Goal: Information Seeking & Learning: Learn about a topic

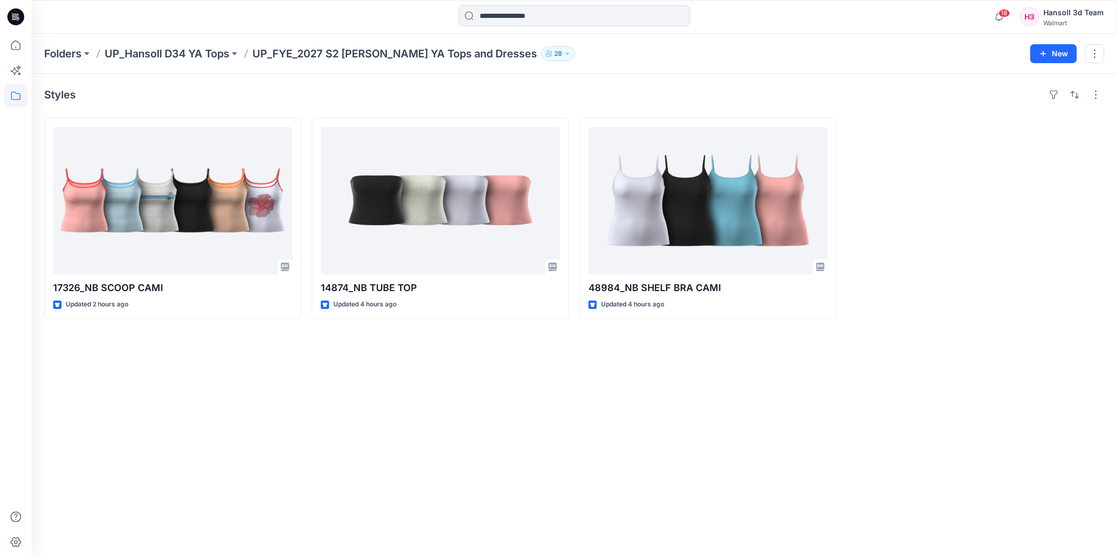
click at [561, 413] on div "Styles 17326_NB SCOOP CAMI Updated 2 hours ago 14874_NB TUBE TOP Updated 4 hour…" at bounding box center [575, 316] width 1086 height 484
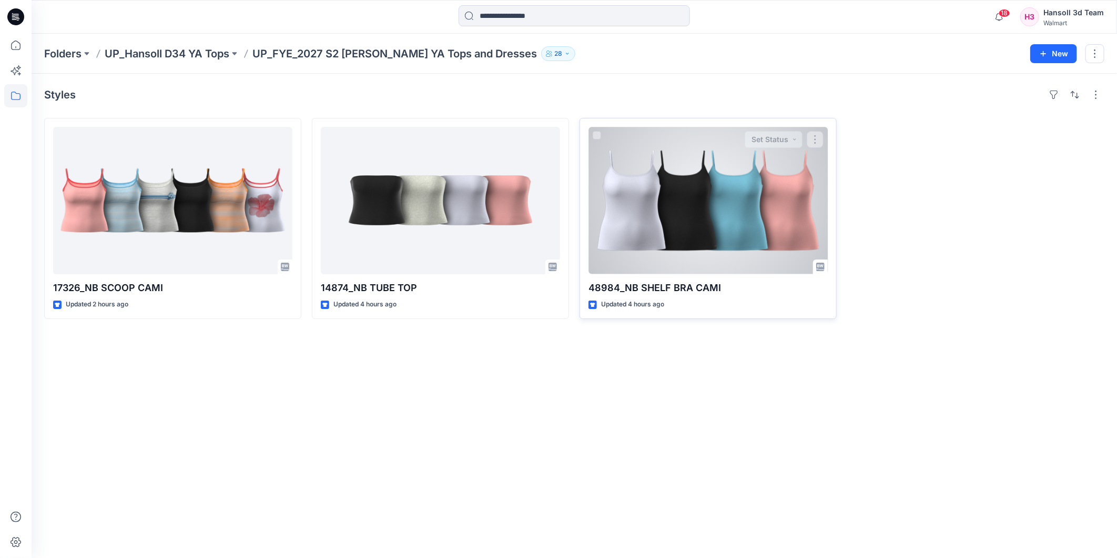
click at [706, 212] on div at bounding box center [708, 200] width 239 height 147
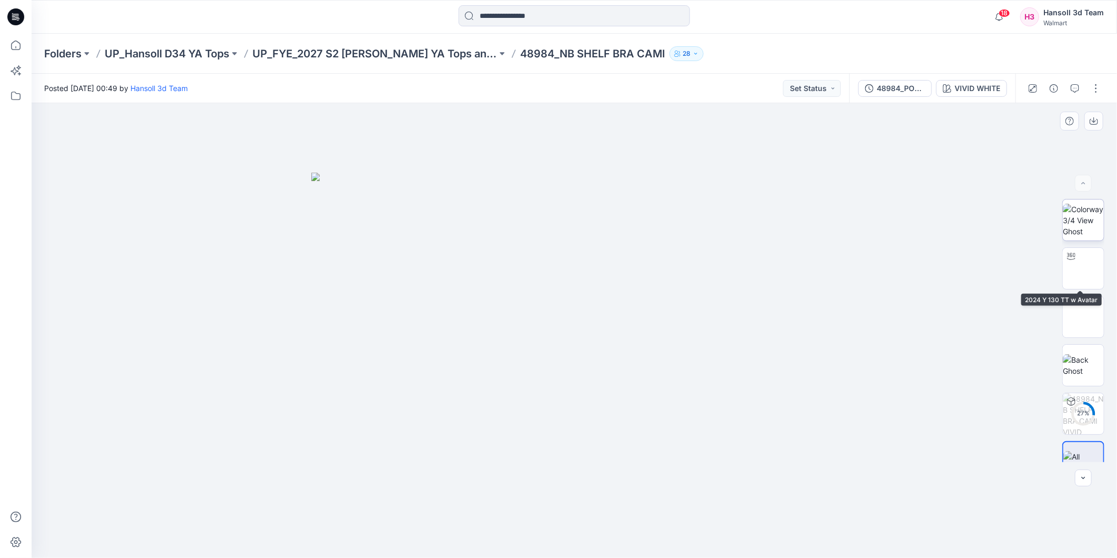
click at [1071, 216] on img at bounding box center [1083, 220] width 41 height 33
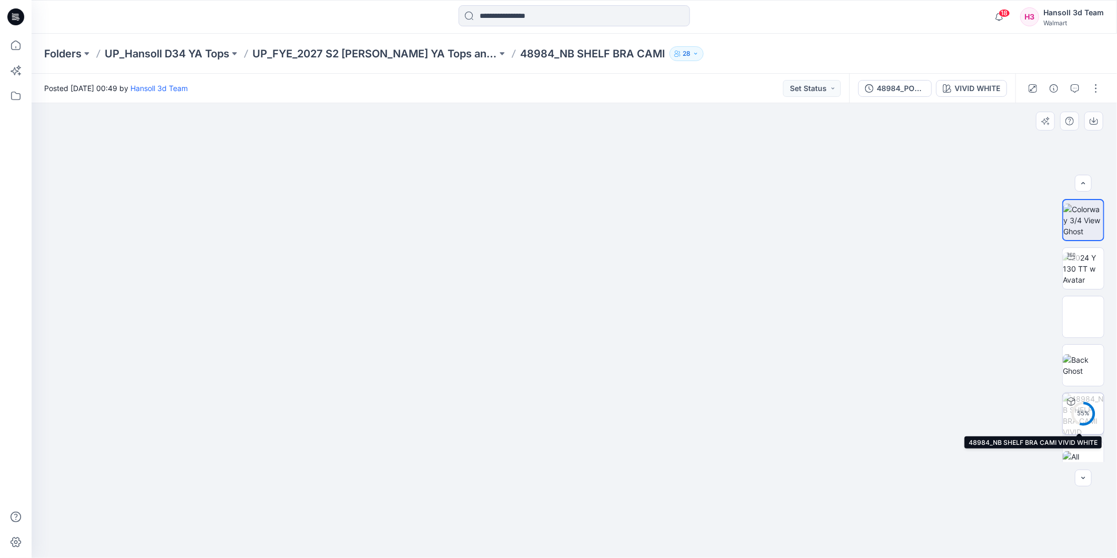
scroll to position [21, 0]
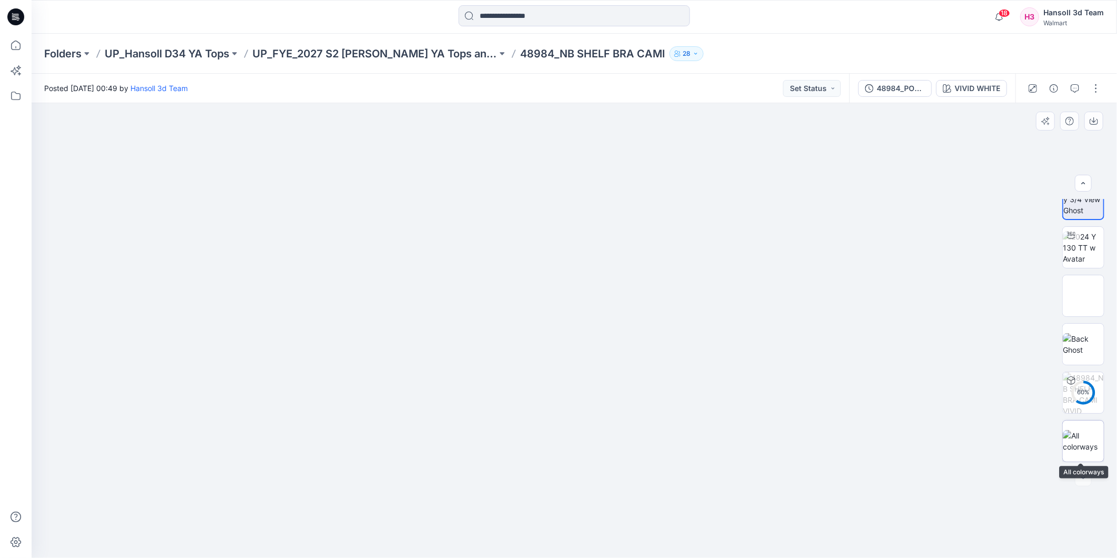
click at [1082, 437] on img at bounding box center [1083, 441] width 41 height 22
click at [740, 324] on img at bounding box center [574, 365] width 526 height 385
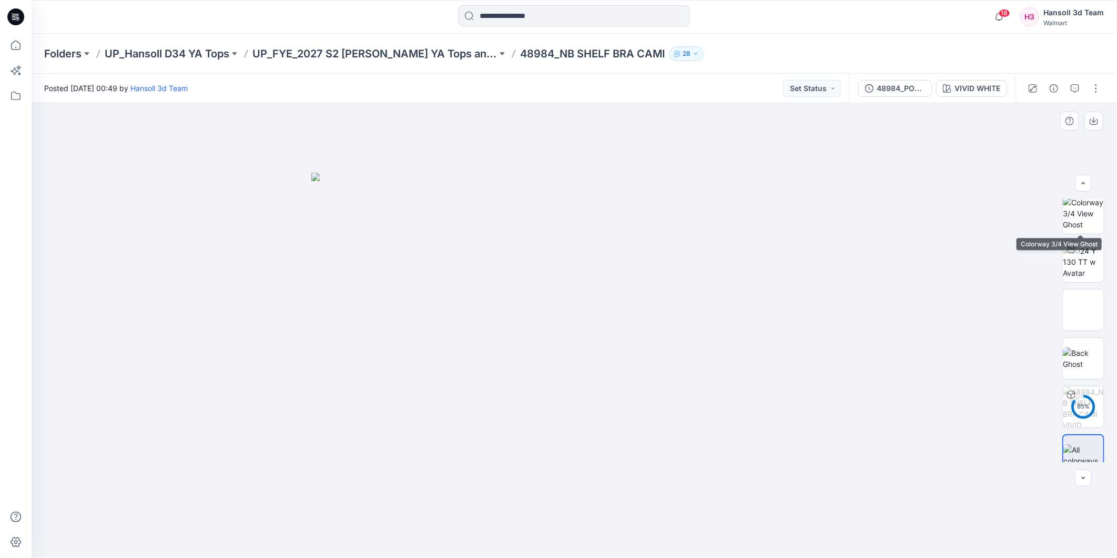
scroll to position [0, 0]
click at [828, 92] on button "Set Status" at bounding box center [812, 88] width 58 height 17
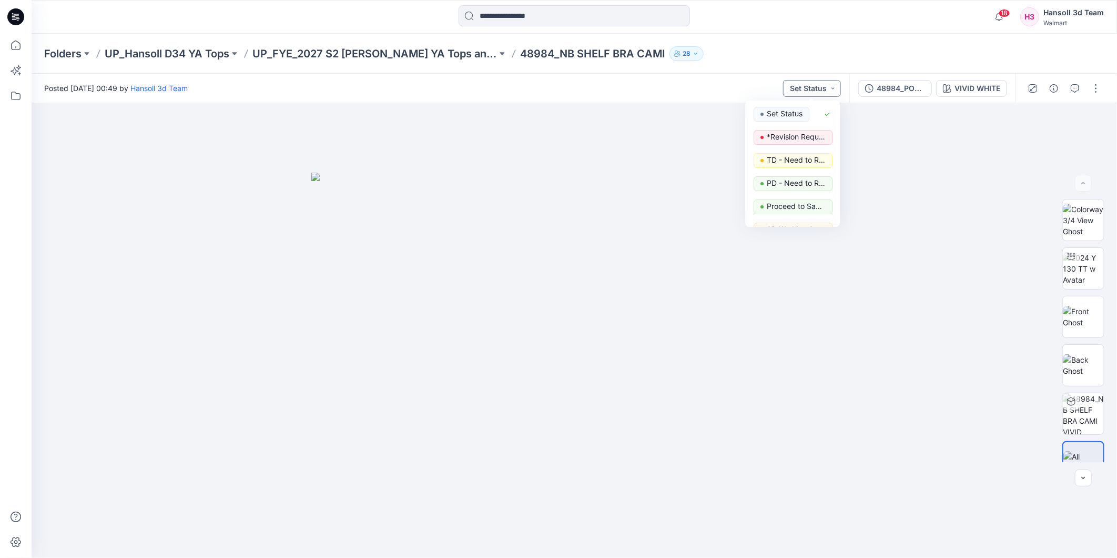
click at [828, 92] on button "Set Status" at bounding box center [812, 88] width 58 height 17
click at [892, 87] on div "48984_POST ADM_NB SHELF BRA CAMI" at bounding box center [901, 89] width 48 height 12
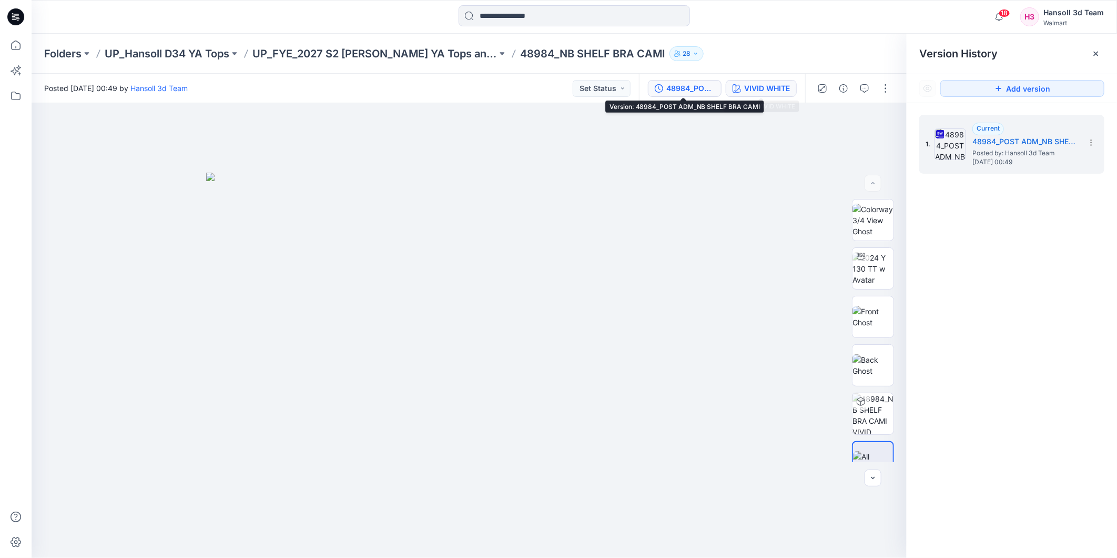
click at [760, 86] on div "VIVID WHITE" at bounding box center [767, 89] width 46 height 12
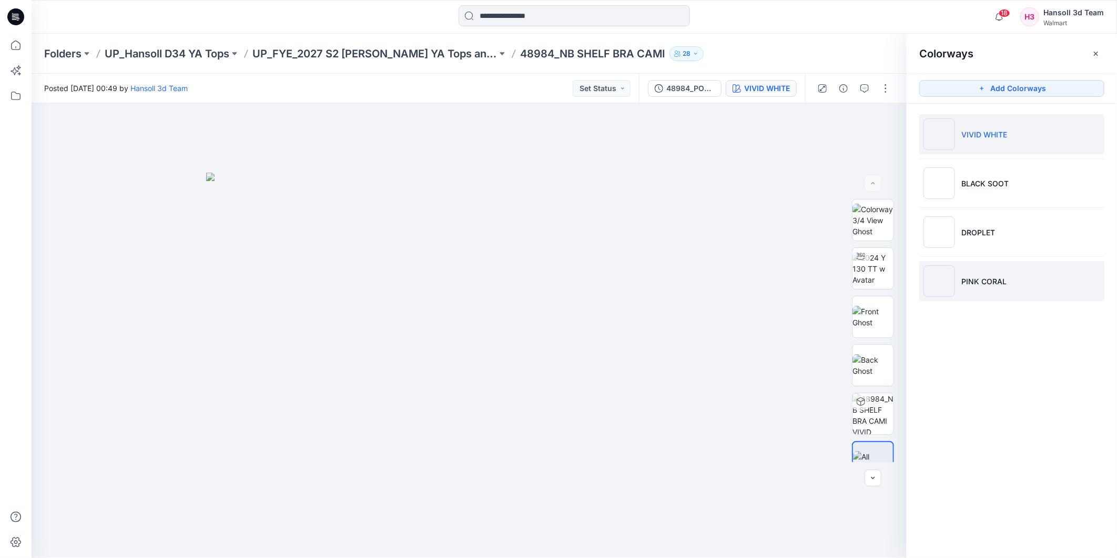
click at [982, 269] on li "PINK CORAL" at bounding box center [1012, 281] width 185 height 40
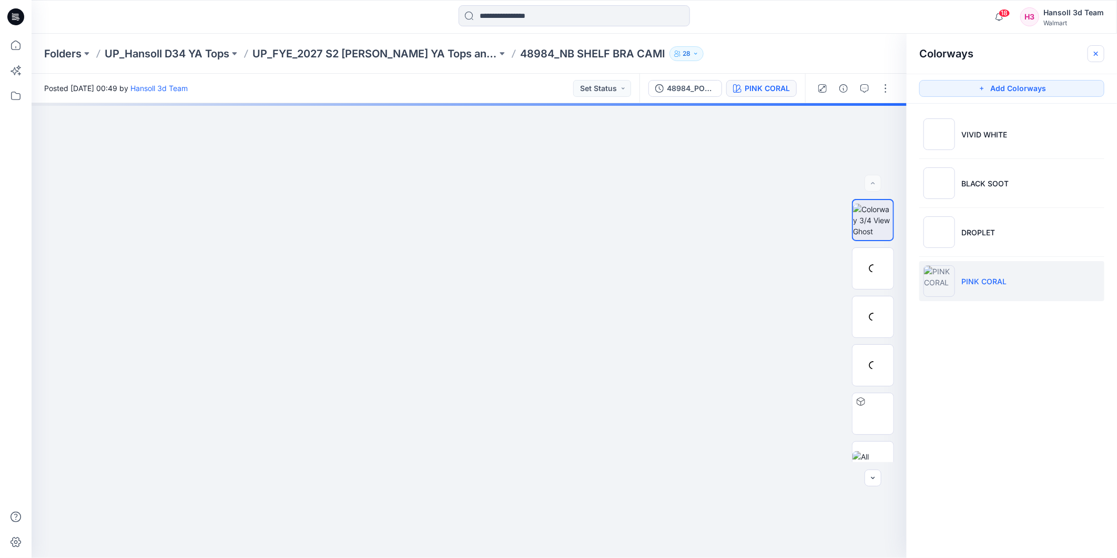
click at [1091, 55] on button "button" at bounding box center [1096, 53] width 17 height 17
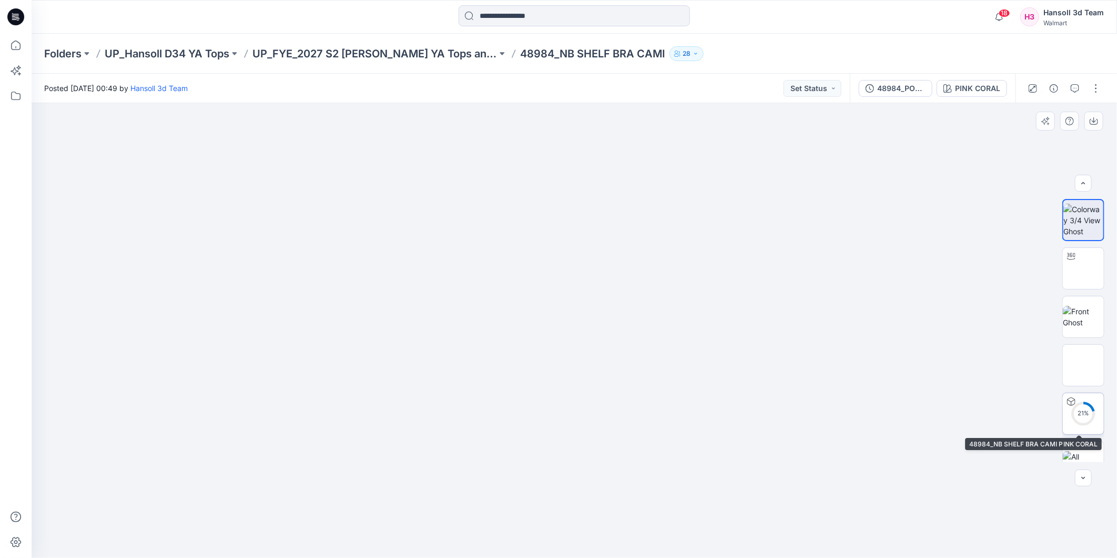
scroll to position [21, 0]
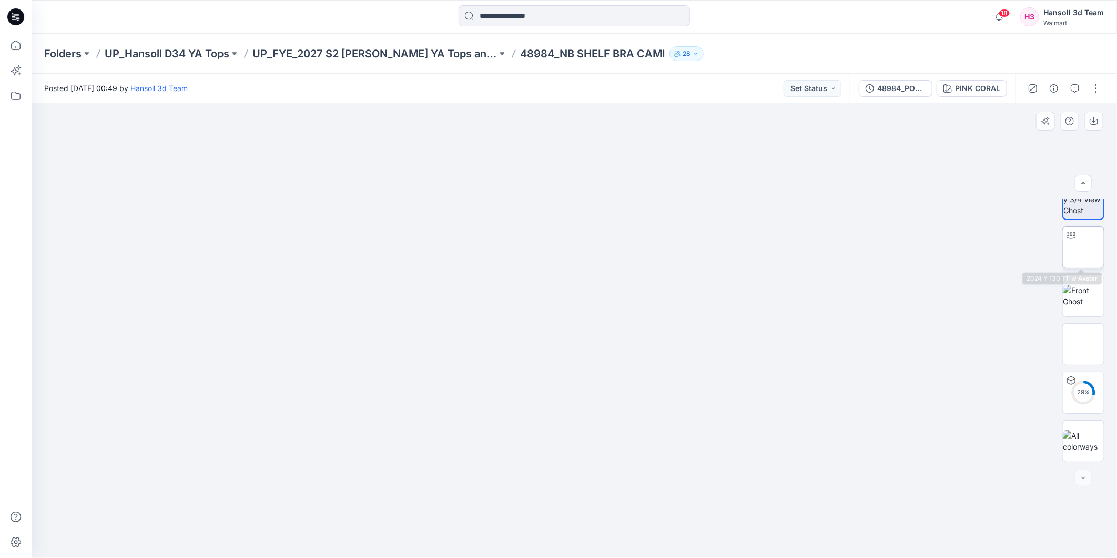
click at [1084, 247] on img at bounding box center [1084, 247] width 0 height 0
click at [555, 332] on div at bounding box center [575, 330] width 1086 height 455
drag, startPoint x: 574, startPoint y: 543, endPoint x: 632, endPoint y: 549, distance: 58.6
click at [632, 546] on icon at bounding box center [576, 526] width 318 height 39
drag, startPoint x: 633, startPoint y: 548, endPoint x: 580, endPoint y: 553, distance: 52.9
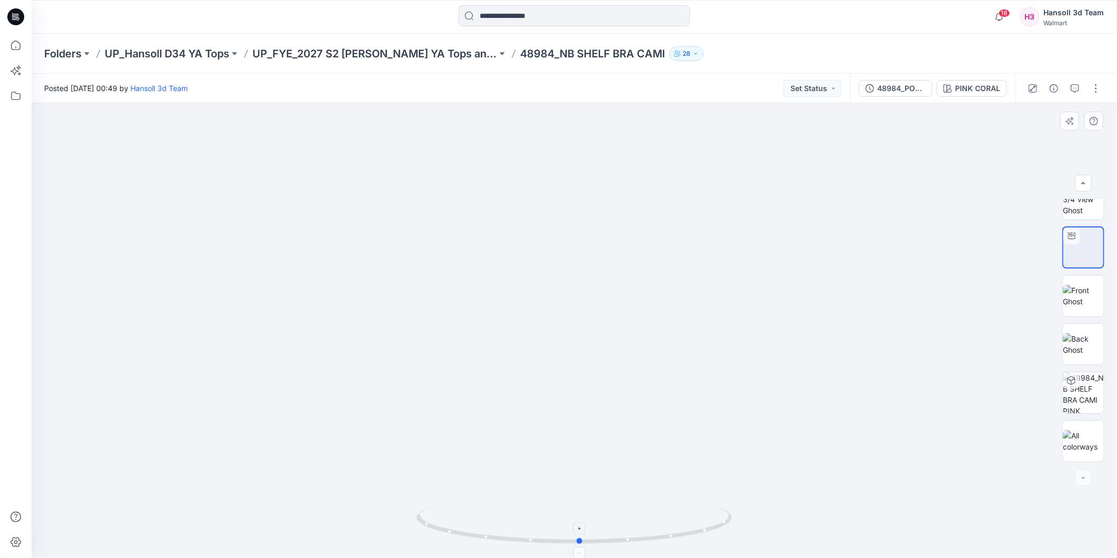
click at [580, 553] on foreignobject at bounding box center [581, 553] width 12 height 12
drag, startPoint x: 722, startPoint y: 456, endPoint x: 642, endPoint y: 312, distance: 164.4
drag, startPoint x: 704, startPoint y: 317, endPoint x: 700, endPoint y: 301, distance: 16.2
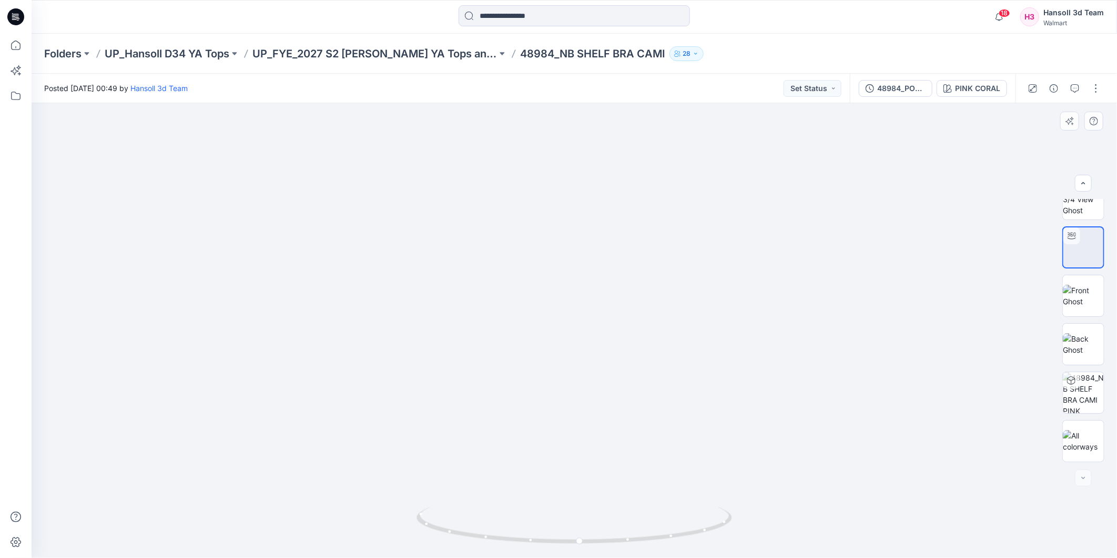
drag, startPoint x: 435, startPoint y: 300, endPoint x: 607, endPoint y: 313, distance: 172.5
click at [607, 313] on img at bounding box center [574, 254] width 732 height 607
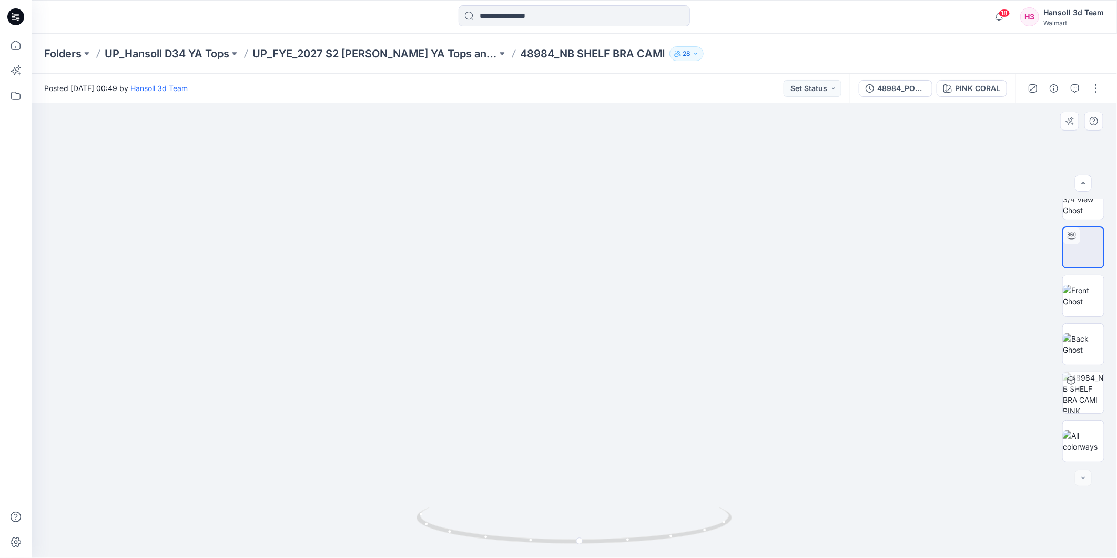
click at [607, 313] on img at bounding box center [574, 254] width 732 height 607
click at [778, 375] on img at bounding box center [574, 254] width 732 height 607
click at [1074, 385] on div at bounding box center [1071, 380] width 17 height 17
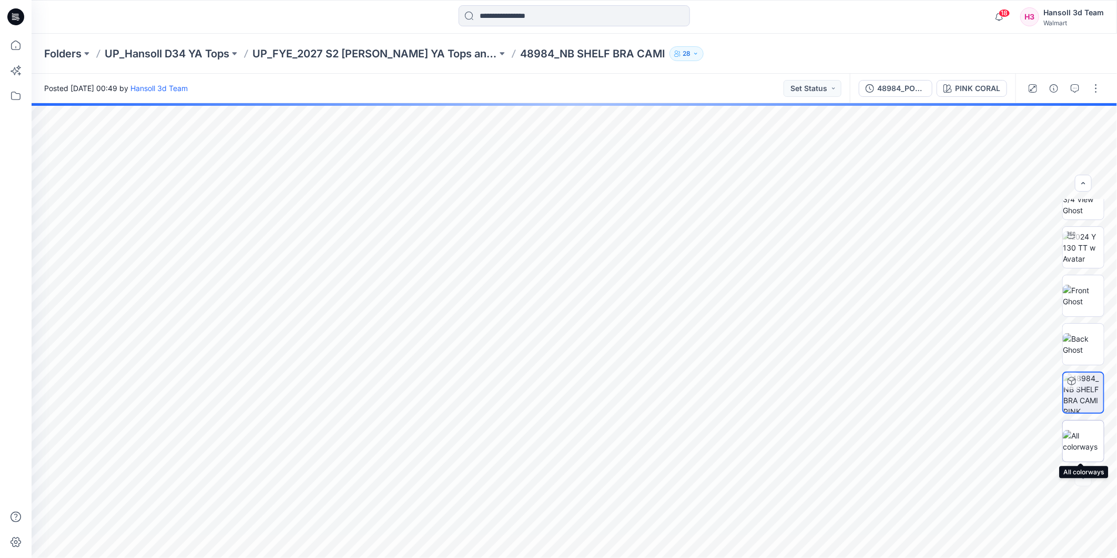
click at [1070, 448] on img at bounding box center [1083, 441] width 41 height 22
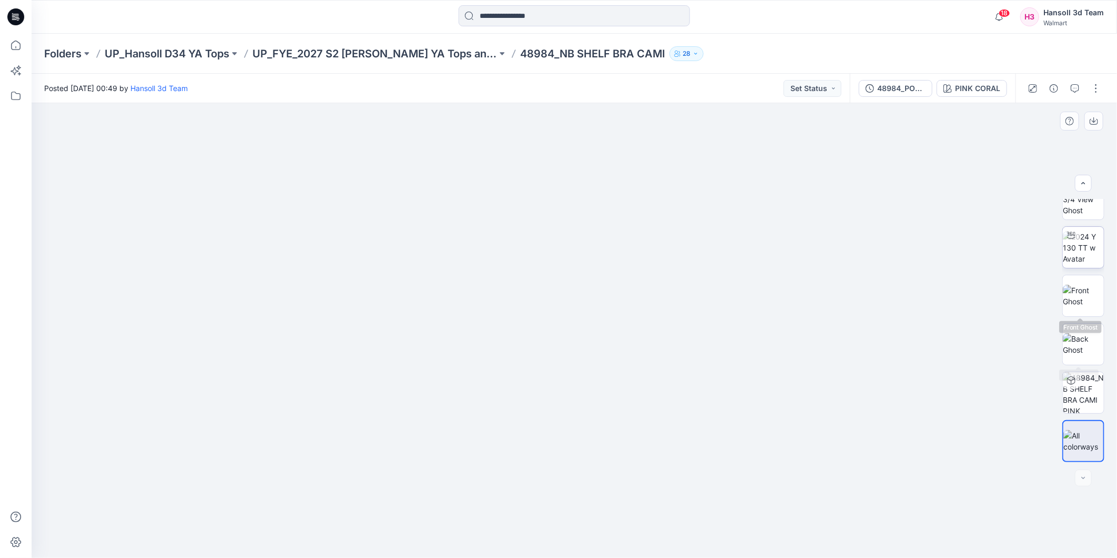
click at [1083, 251] on img at bounding box center [1083, 247] width 41 height 33
click at [296, 337] on div at bounding box center [575, 330] width 1086 height 455
click at [408, 367] on div at bounding box center [575, 330] width 1086 height 455
click at [488, 388] on div at bounding box center [575, 330] width 1086 height 455
click at [516, 393] on div at bounding box center [575, 330] width 1086 height 455
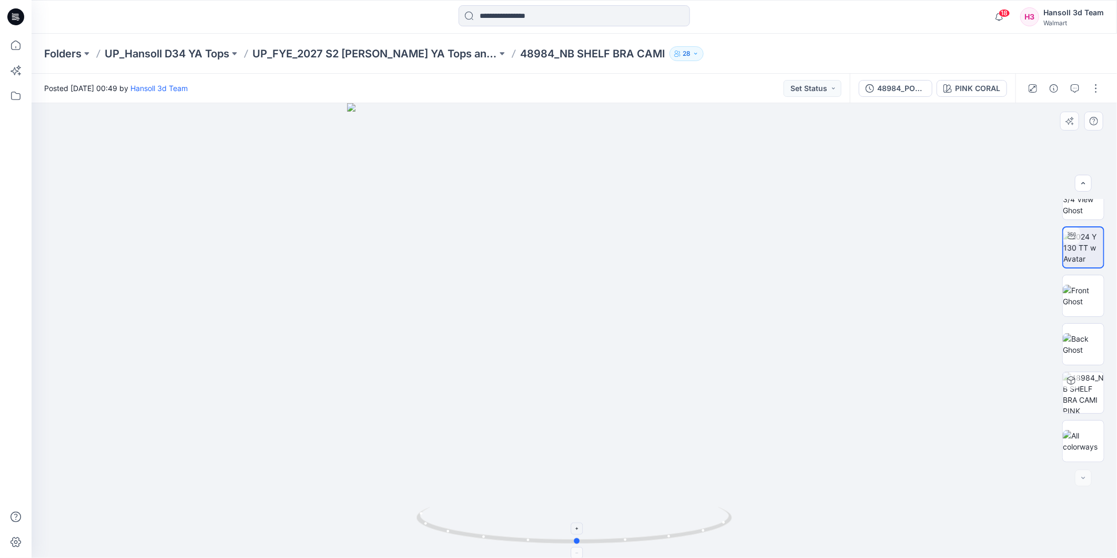
click at [579, 549] on foreignobject at bounding box center [578, 553] width 12 height 12
click at [577, 527] on icon at bounding box center [578, 529] width 6 height 6
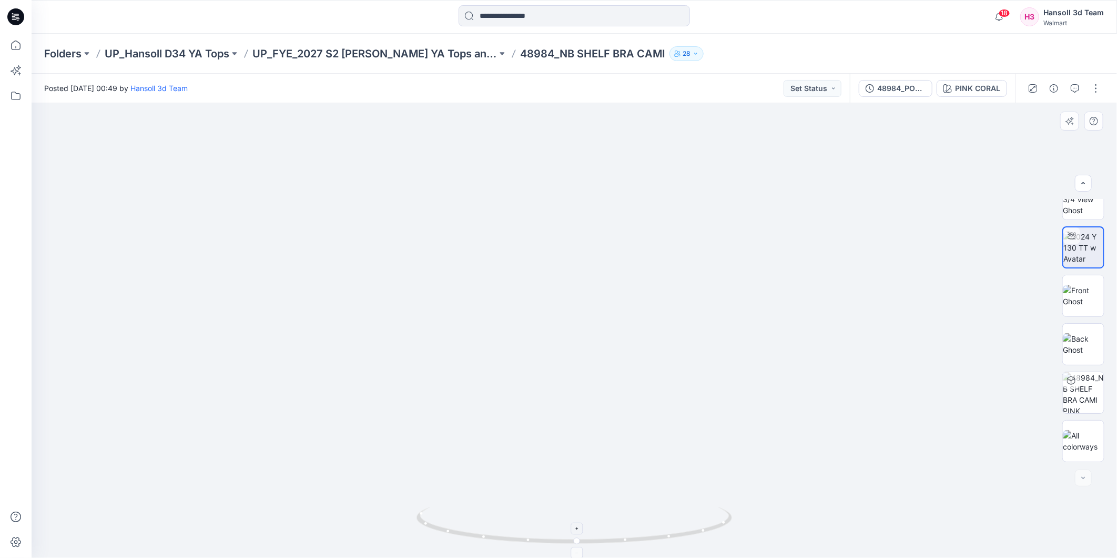
click at [574, 553] on div at bounding box center [578, 553] width 12 height 12
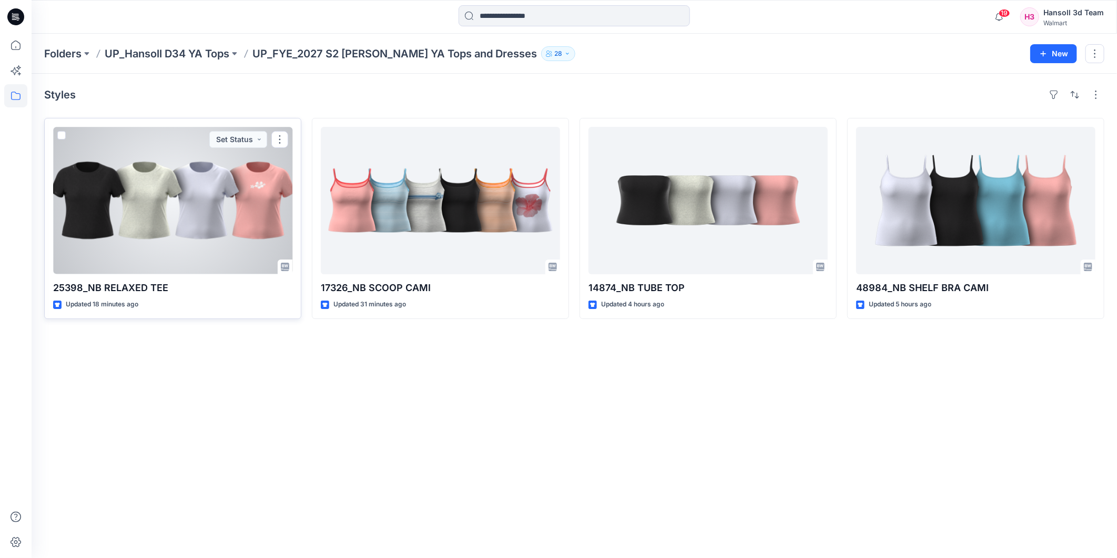
click at [208, 190] on div at bounding box center [172, 200] width 239 height 147
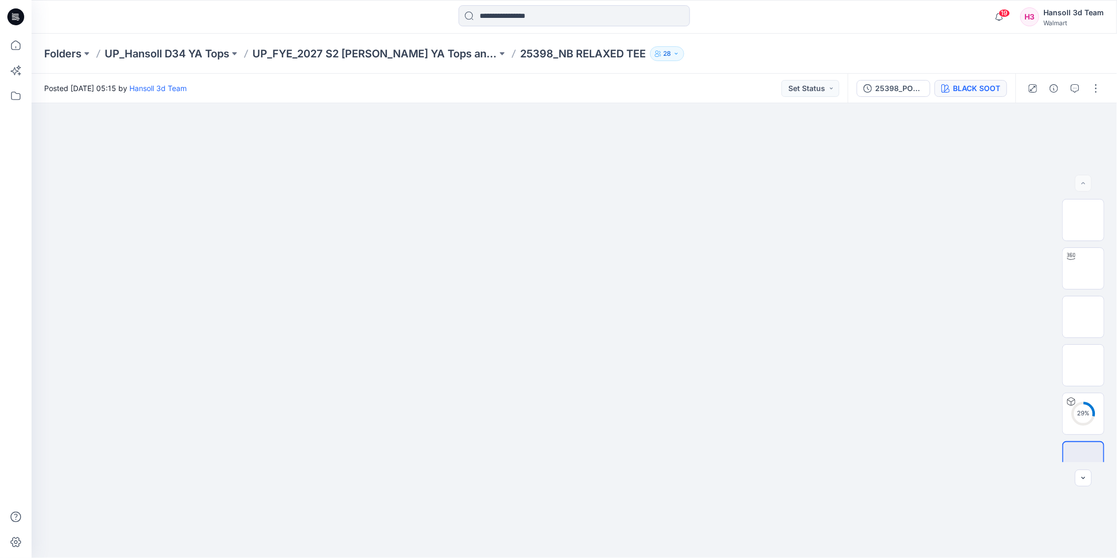
click at [974, 87] on div "BLACK SOOT" at bounding box center [976, 89] width 47 height 12
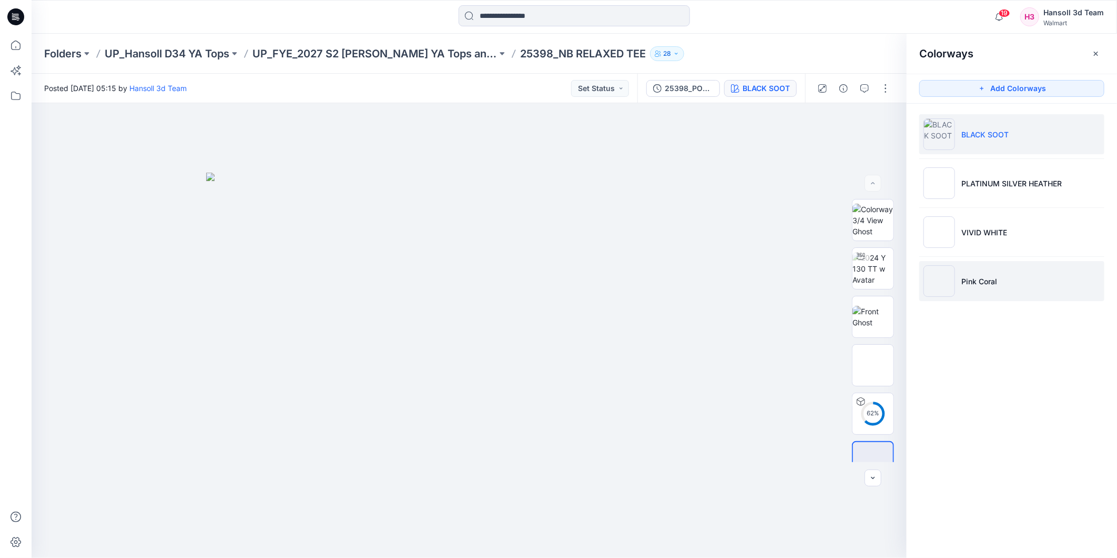
click at [1004, 277] on li "Pink Coral" at bounding box center [1012, 281] width 185 height 40
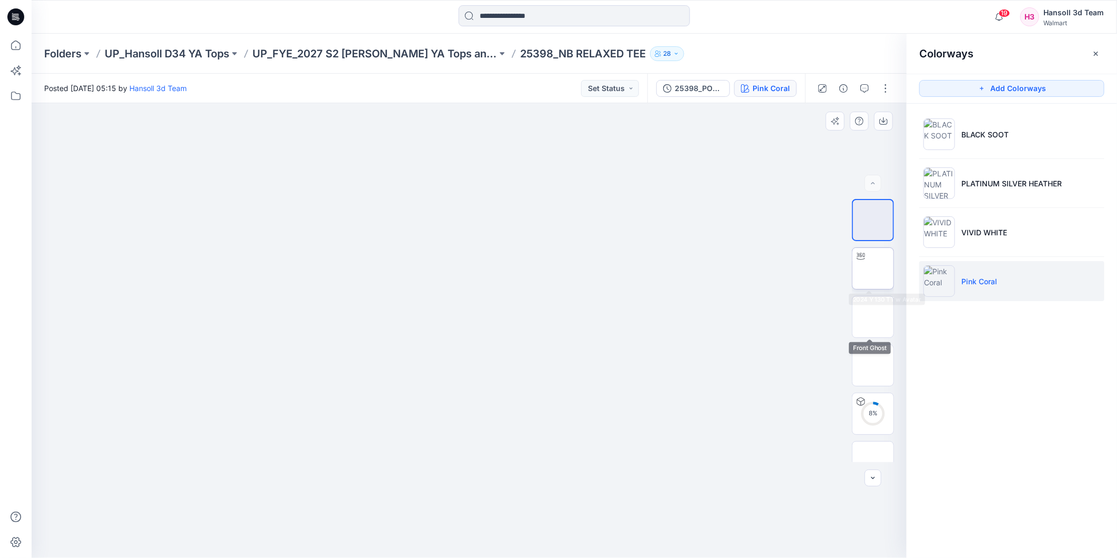
click at [873, 268] on img at bounding box center [873, 268] width 0 height 0
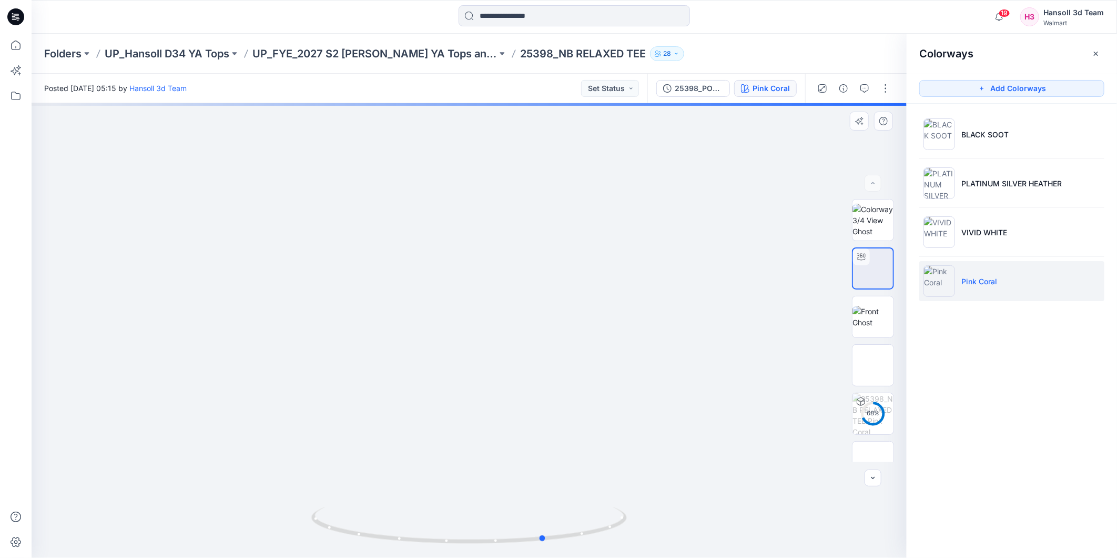
drag, startPoint x: 444, startPoint y: 375, endPoint x: 213, endPoint y: 340, distance: 233.6
click at [213, 340] on div at bounding box center [469, 330] width 875 height 455
drag, startPoint x: 490, startPoint y: 329, endPoint x: 453, endPoint y: 330, distance: 36.8
click at [453, 330] on div at bounding box center [469, 330] width 875 height 455
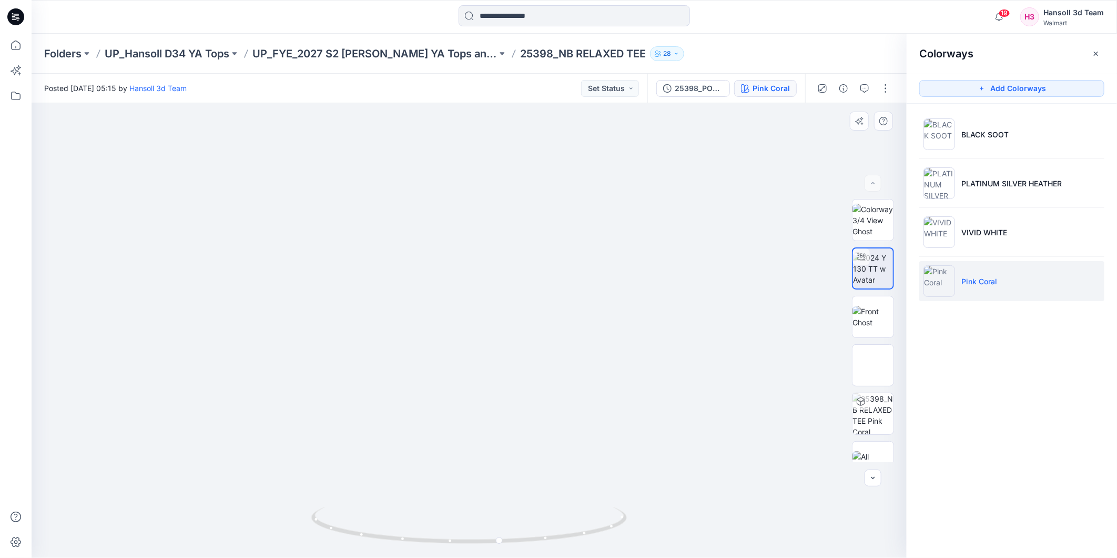
click at [39, 157] on div at bounding box center [469, 330] width 875 height 455
drag, startPoint x: 379, startPoint y: 318, endPoint x: 443, endPoint y: 325, distance: 64.0
click at [443, 325] on div at bounding box center [469, 330] width 875 height 455
drag, startPoint x: 355, startPoint y: 325, endPoint x: 602, endPoint y: 346, distance: 248.2
click at [602, 346] on div at bounding box center [469, 330] width 875 height 455
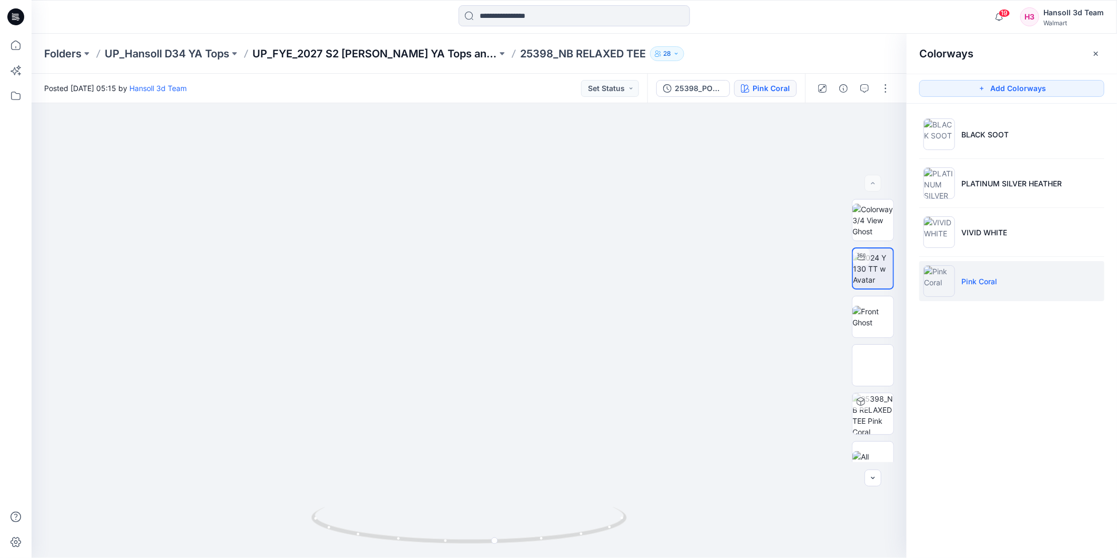
click at [444, 56] on p "UP_FYE_2027 S2 [PERSON_NAME] YA Tops and Dresses" at bounding box center [375, 53] width 245 height 15
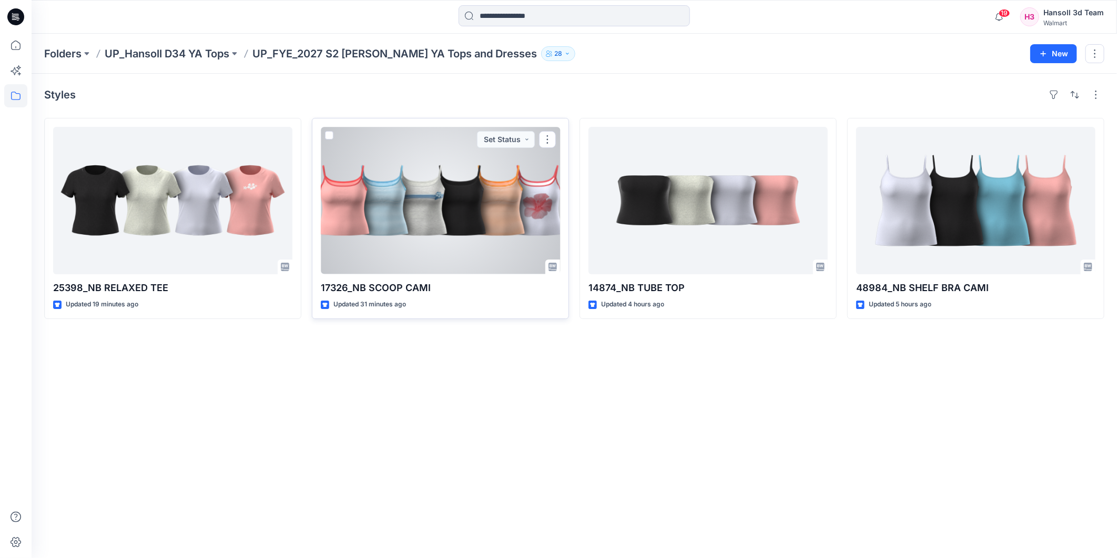
click at [477, 197] on div at bounding box center [440, 200] width 239 height 147
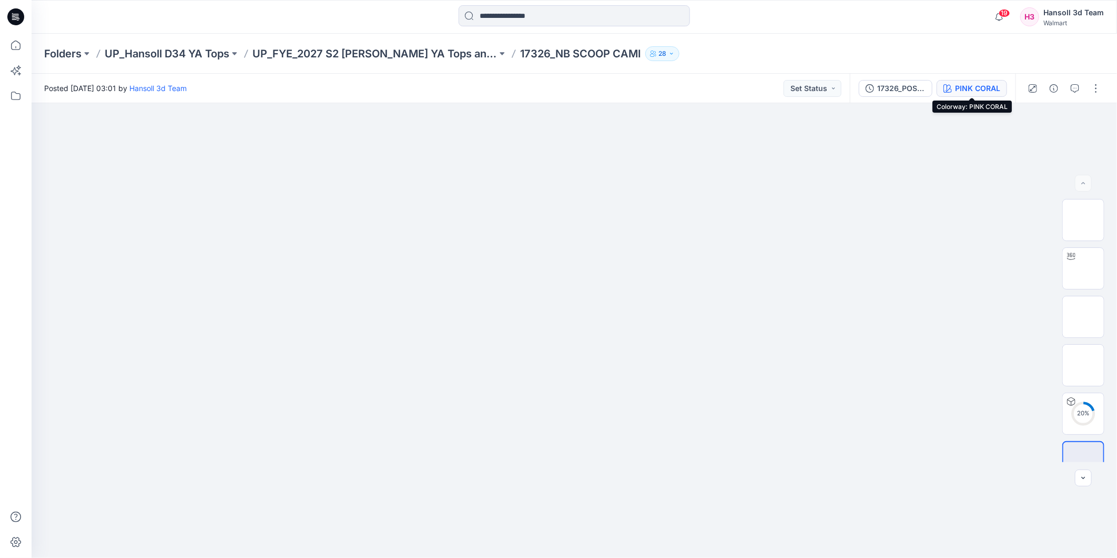
click at [965, 89] on div "PINK CORAL" at bounding box center [977, 89] width 45 height 12
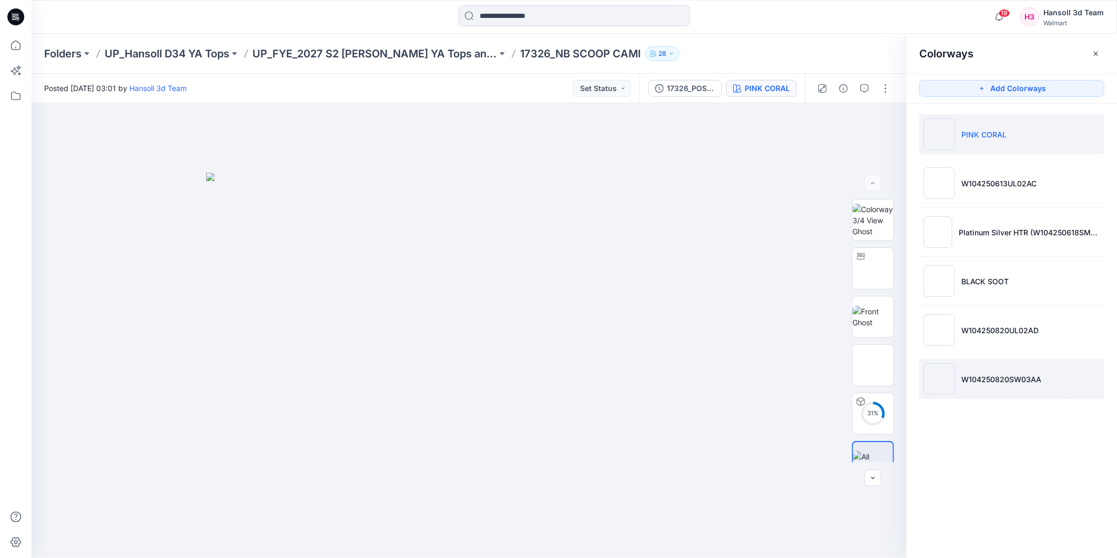
click at [948, 386] on img at bounding box center [940, 379] width 32 height 32
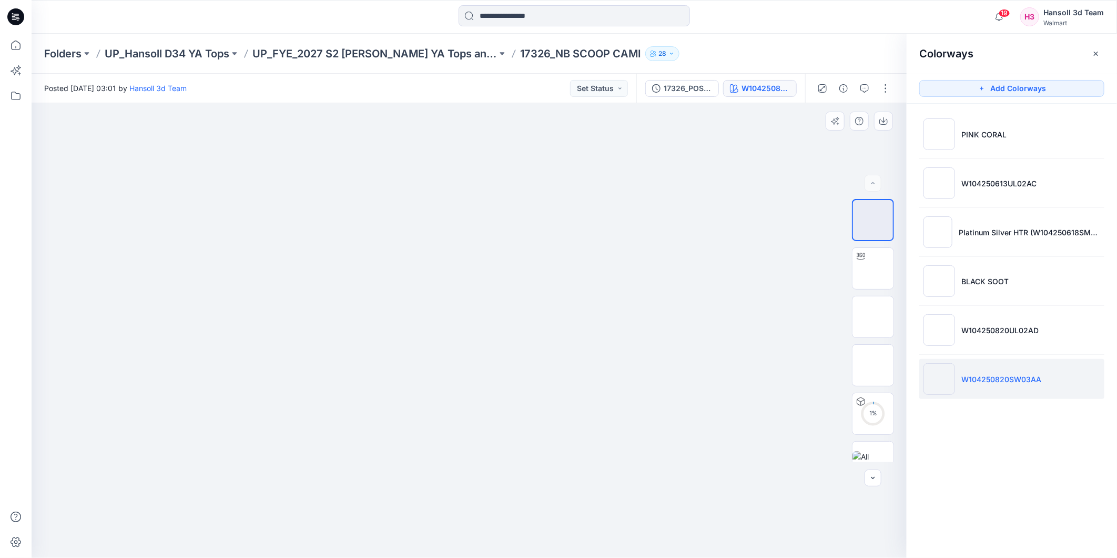
drag, startPoint x: 571, startPoint y: 354, endPoint x: 622, endPoint y: 346, distance: 52.1
click at [622, 346] on div at bounding box center [469, 330] width 875 height 455
drag, startPoint x: 477, startPoint y: 324, endPoint x: 548, endPoint y: 321, distance: 71.1
click at [548, 321] on div at bounding box center [469, 330] width 875 height 455
drag, startPoint x: 521, startPoint y: 317, endPoint x: 441, endPoint y: 300, distance: 81.7
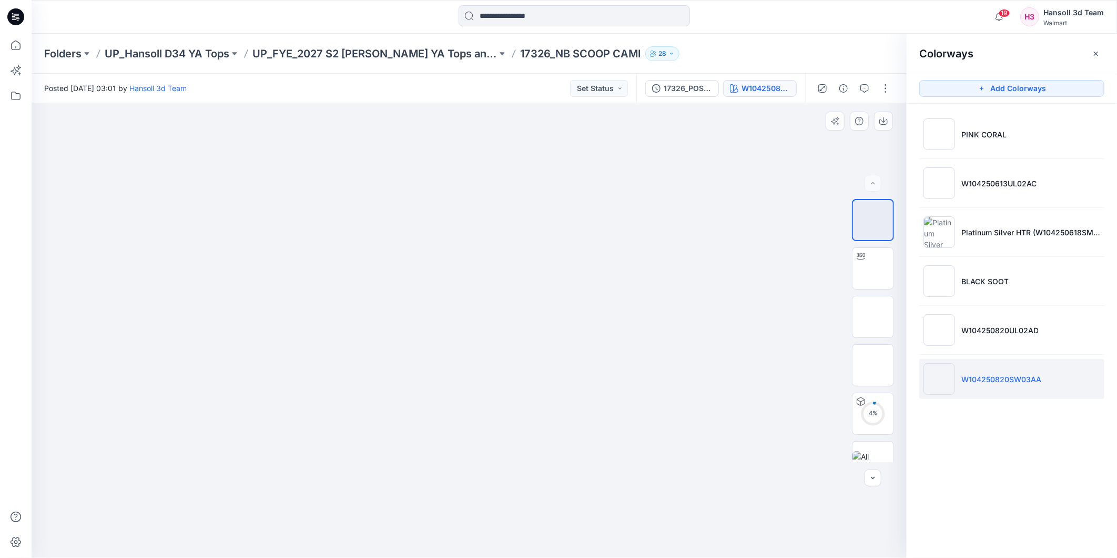
click at [427, 240] on img at bounding box center [470, 240] width 132 height 0
click at [874, 269] on img at bounding box center [873, 268] width 41 height 33
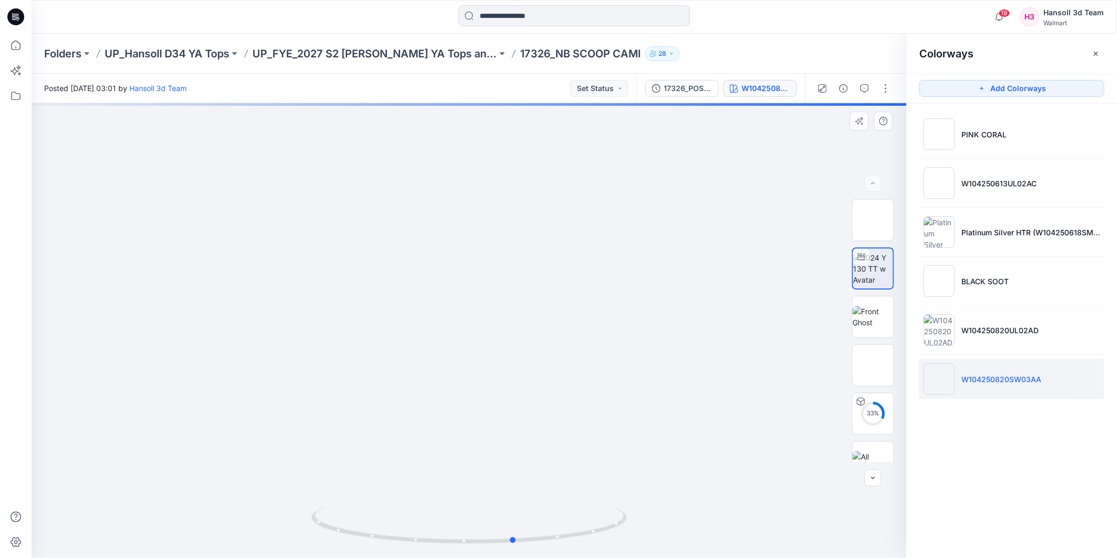
drag, startPoint x: 653, startPoint y: 280, endPoint x: 353, endPoint y: 282, distance: 299.9
click at [353, 282] on div at bounding box center [469, 330] width 875 height 455
click at [969, 340] on li "W104250820UL02AD" at bounding box center [1012, 330] width 185 height 40
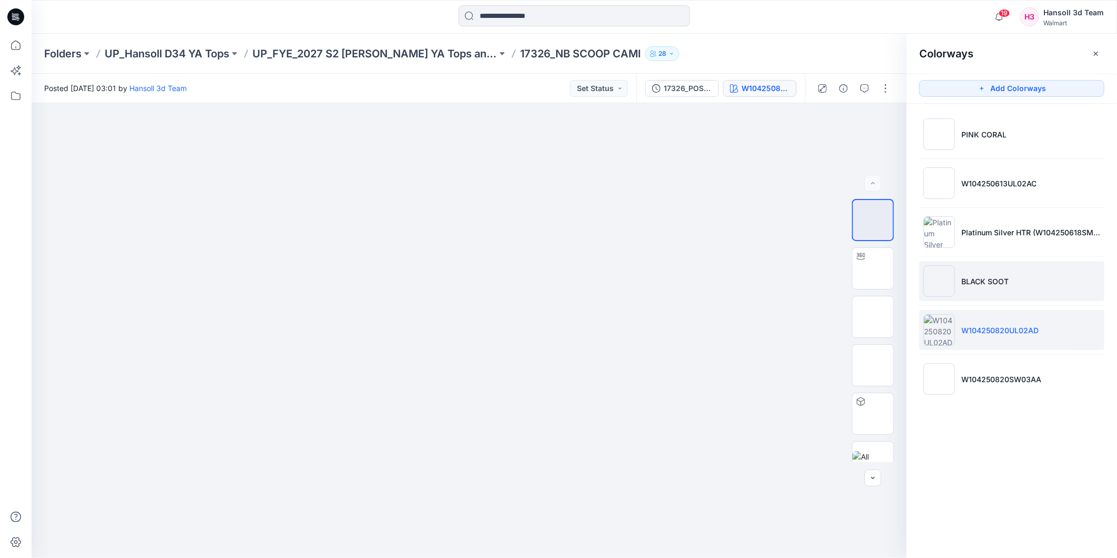
click at [981, 288] on li "BLACK SOOT" at bounding box center [1012, 281] width 185 height 40
drag, startPoint x: 541, startPoint y: 301, endPoint x: 664, endPoint y: 300, distance: 123.1
click at [664, 300] on div at bounding box center [469, 330] width 875 height 455
drag, startPoint x: 459, startPoint y: 306, endPoint x: 755, endPoint y: 301, distance: 296.2
click at [567, 302] on div at bounding box center [469, 330] width 875 height 455
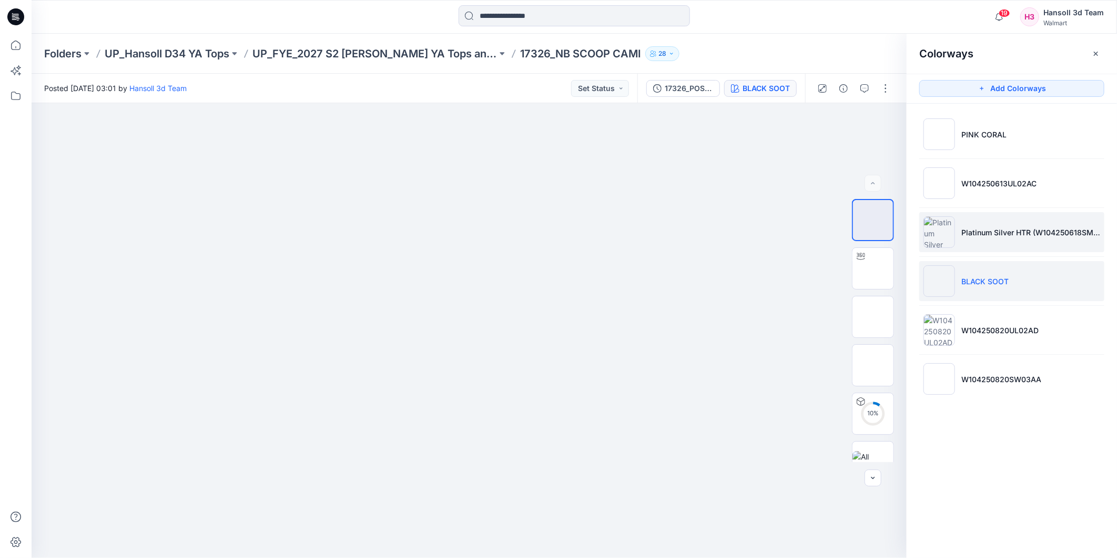
click at [975, 246] on li "Platinum Silver HTR (W104250618SM01AA)" at bounding box center [1012, 232] width 185 height 40
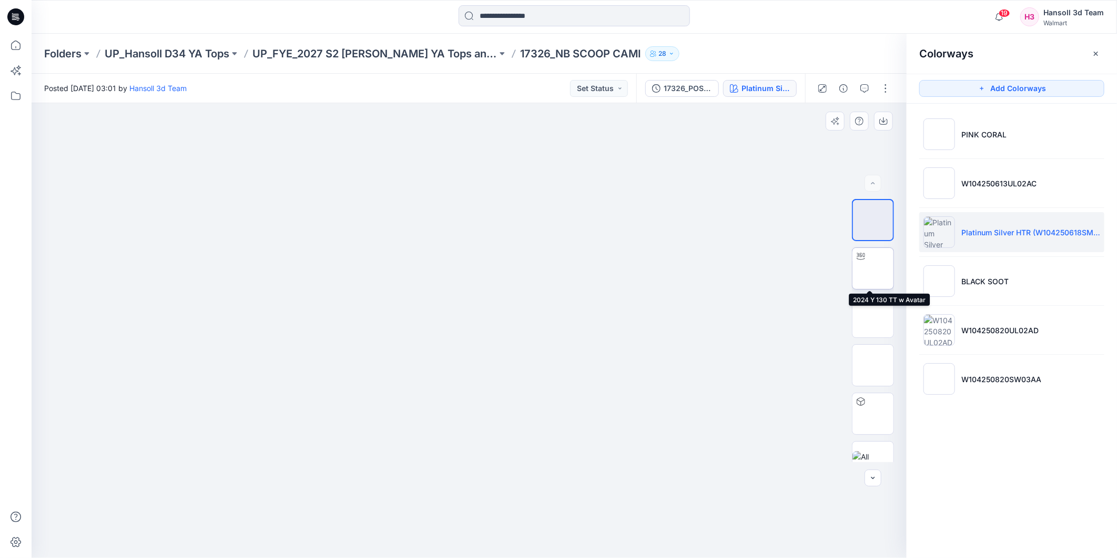
click at [873, 268] on img at bounding box center [873, 268] width 0 height 0
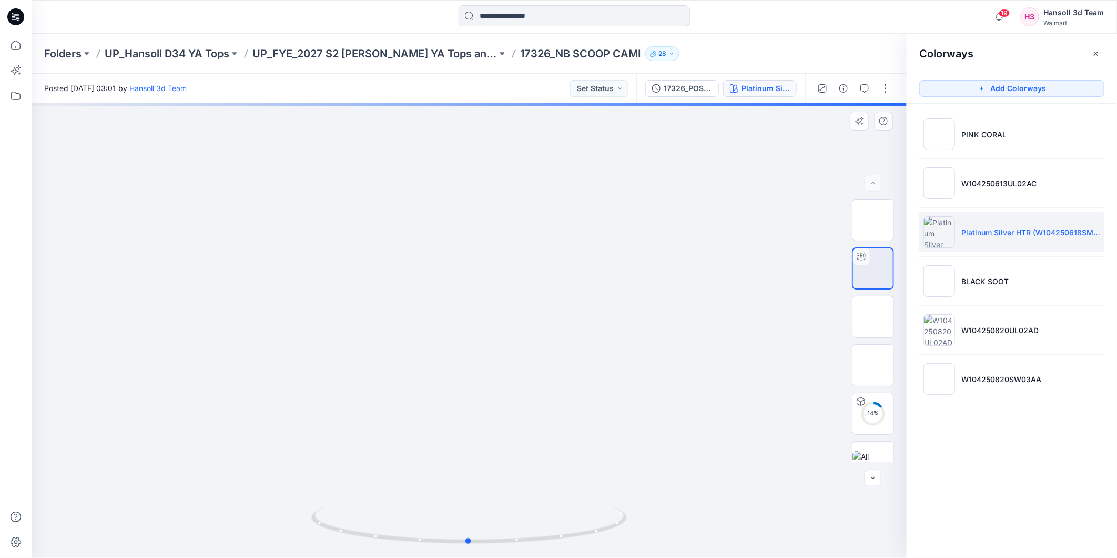
drag, startPoint x: 492, startPoint y: 285, endPoint x: 438, endPoint y: 371, distance: 101.9
click at [808, 276] on div at bounding box center [469, 330] width 875 height 455
drag, startPoint x: 523, startPoint y: 365, endPoint x: 444, endPoint y: 362, distance: 79.5
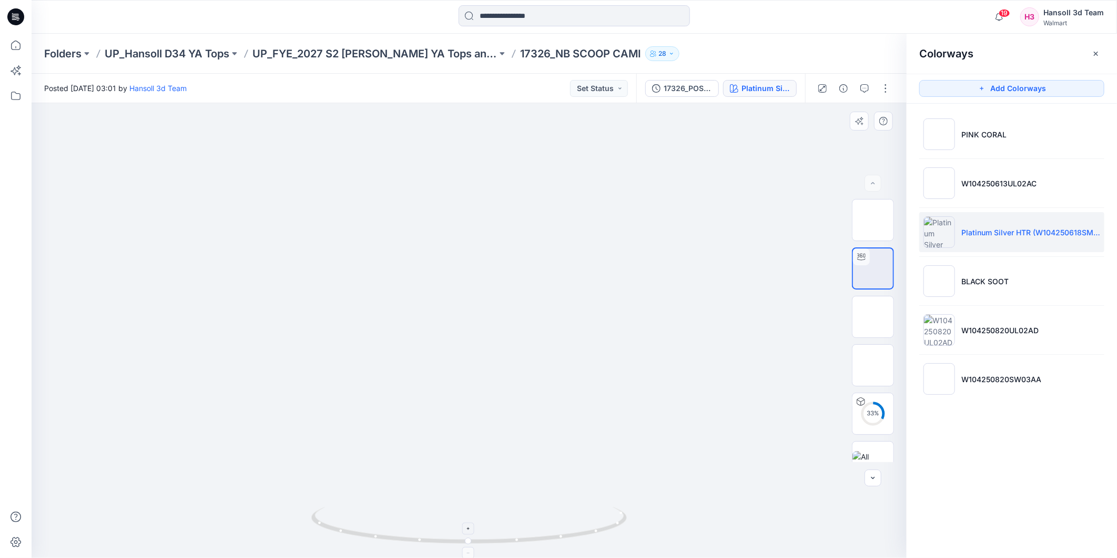
drag, startPoint x: 475, startPoint y: 548, endPoint x: 429, endPoint y: 546, distance: 45.3
click at [429, 546] on icon at bounding box center [470, 526] width 318 height 39
drag, startPoint x: 461, startPoint y: 537, endPoint x: 497, endPoint y: 538, distance: 36.3
click at [497, 538] on icon at bounding box center [470, 526] width 318 height 39
click at [982, 154] on ul "PINK CORAL W104250613UL02AC Platinum Silver HTR (W104250618SM01AA) BLACK SOOT W…" at bounding box center [1012, 257] width 210 height 306
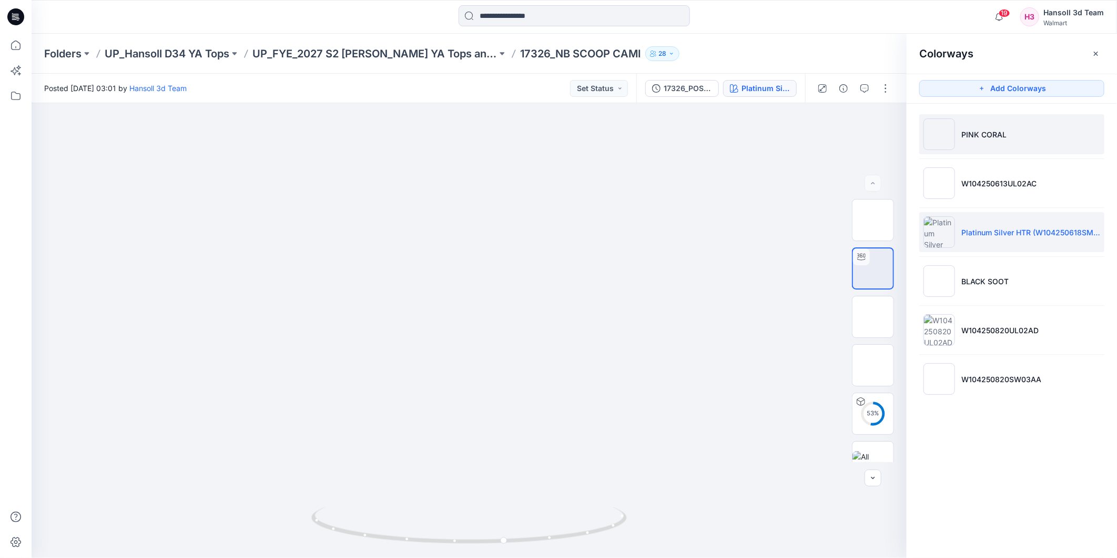
click at [985, 139] on li "PINK CORAL" at bounding box center [1012, 134] width 185 height 40
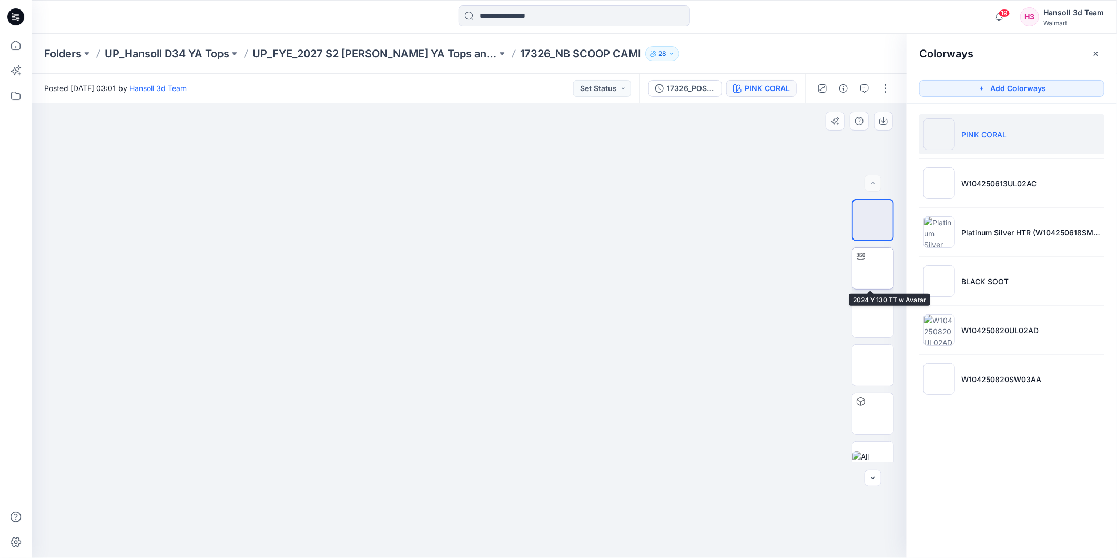
click at [873, 268] on img at bounding box center [873, 268] width 0 height 0
drag, startPoint x: 466, startPoint y: 334, endPoint x: 623, endPoint y: 308, distance: 159.3
drag, startPoint x: 536, startPoint y: 540, endPoint x: 637, endPoint y: 529, distance: 101.7
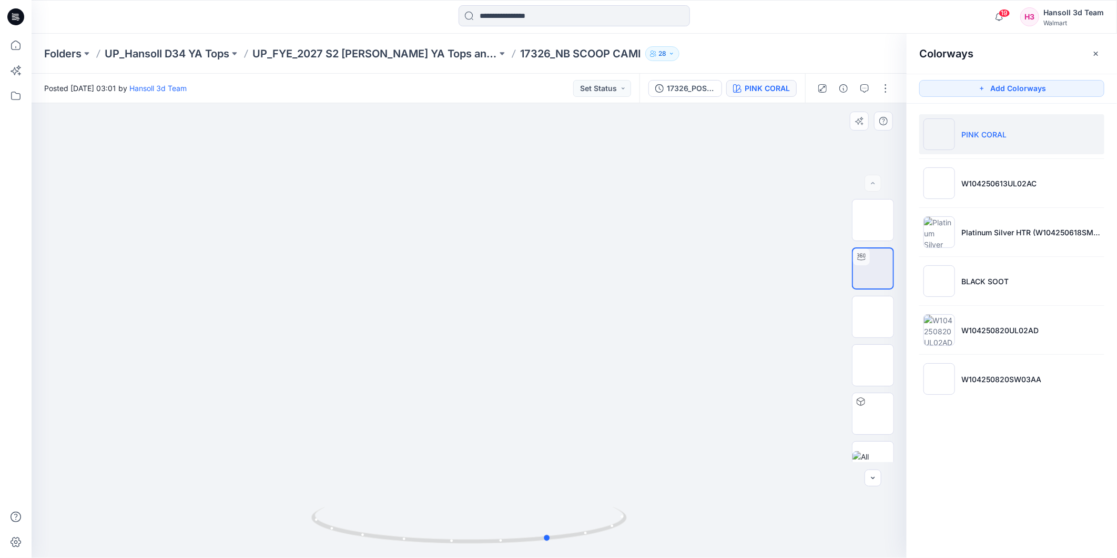
click at [637, 529] on div at bounding box center [469, 330] width 875 height 455
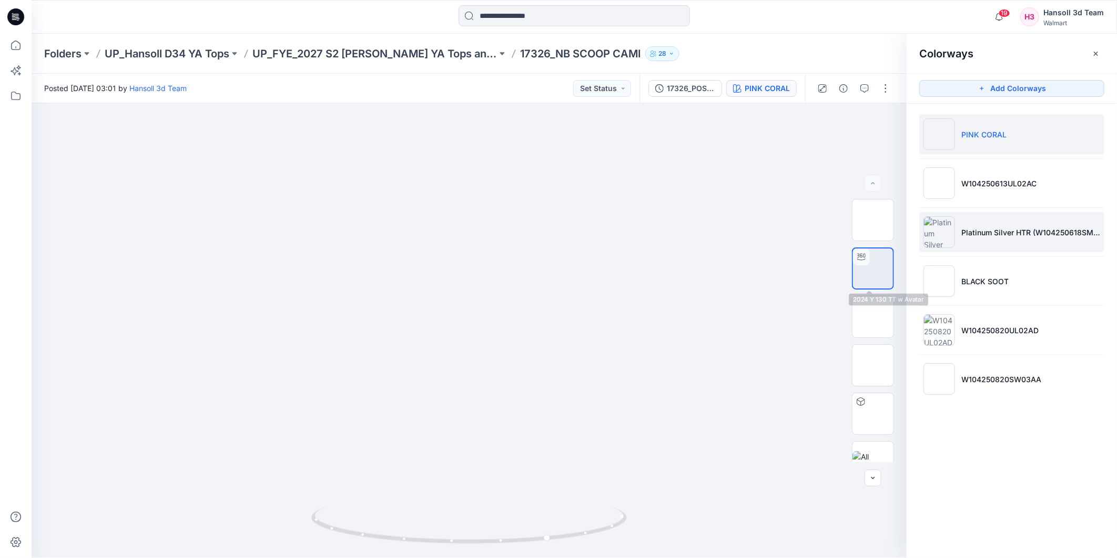
click at [969, 224] on li "Platinum Silver HTR (W104250618SM01AA)" at bounding box center [1012, 232] width 185 height 40
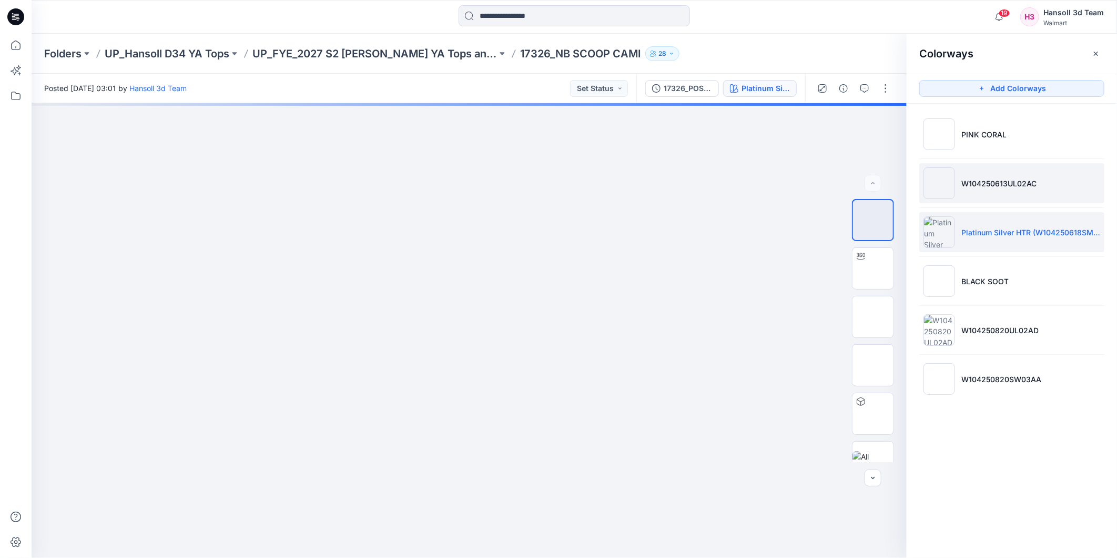
click at [961, 198] on li "W104250613UL02AC" at bounding box center [1012, 183] width 185 height 40
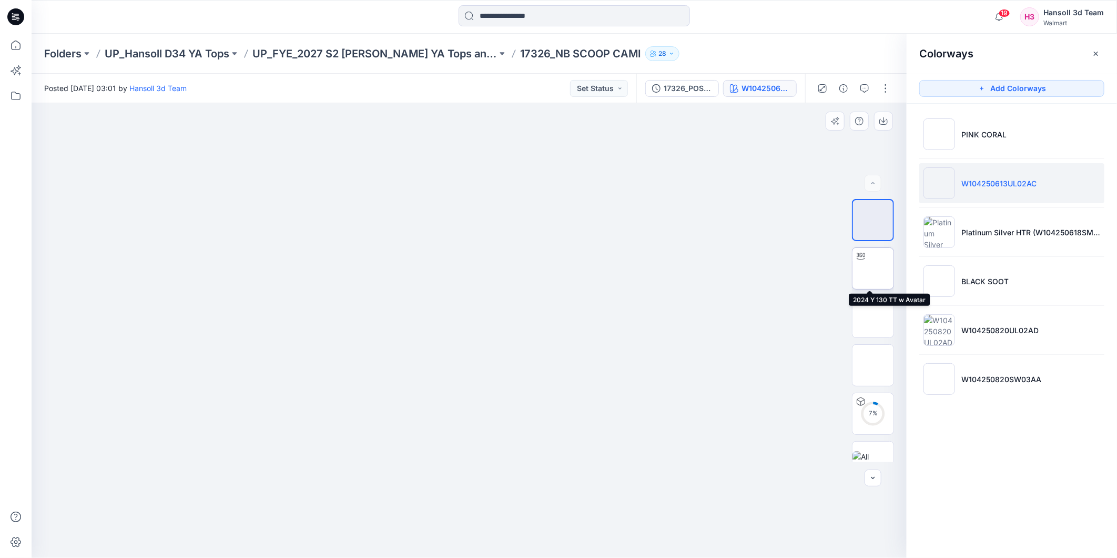
click at [873, 268] on img at bounding box center [873, 268] width 0 height 0
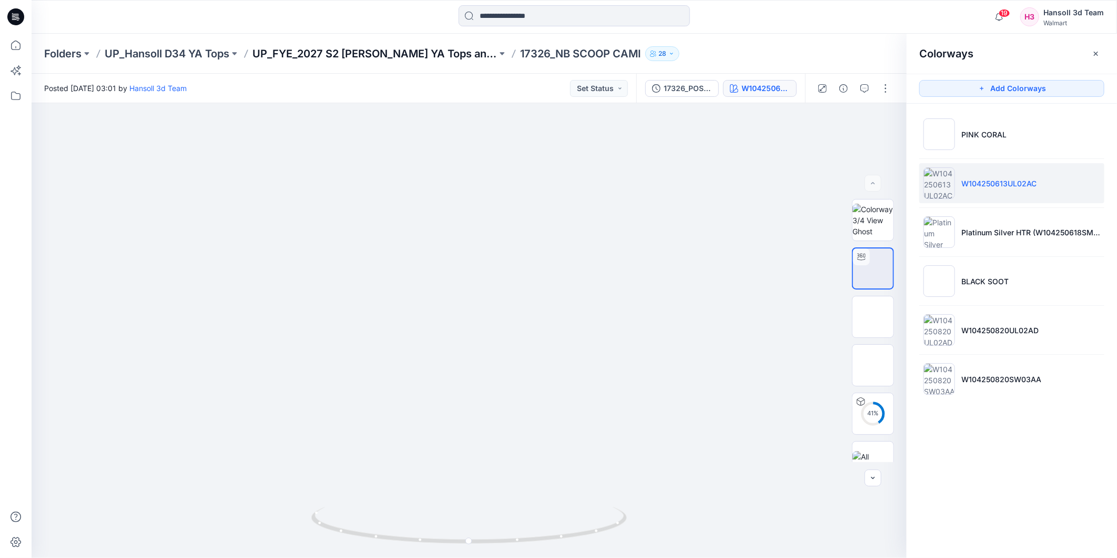
click at [377, 53] on p "UP_FYE_2027 S2 [PERSON_NAME] YA Tops and Dresses" at bounding box center [375, 53] width 245 height 15
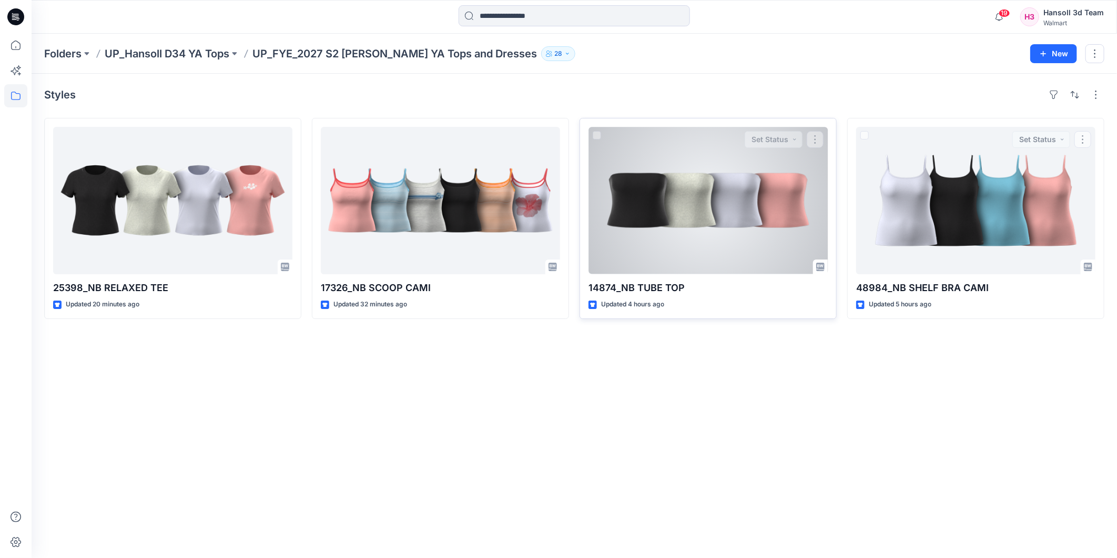
click at [739, 234] on div at bounding box center [708, 200] width 239 height 147
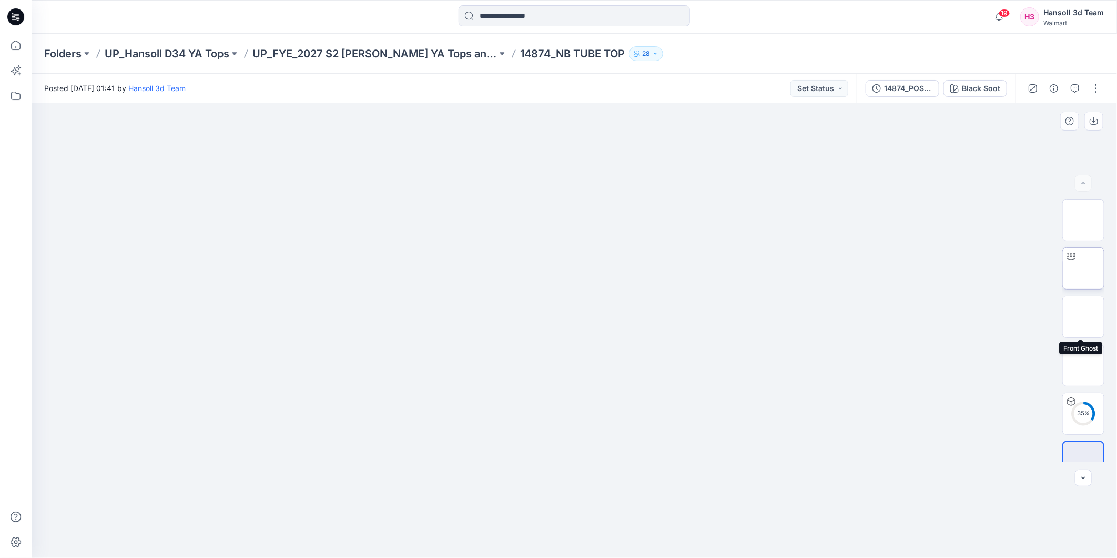
click at [1084, 268] on img at bounding box center [1084, 268] width 0 height 0
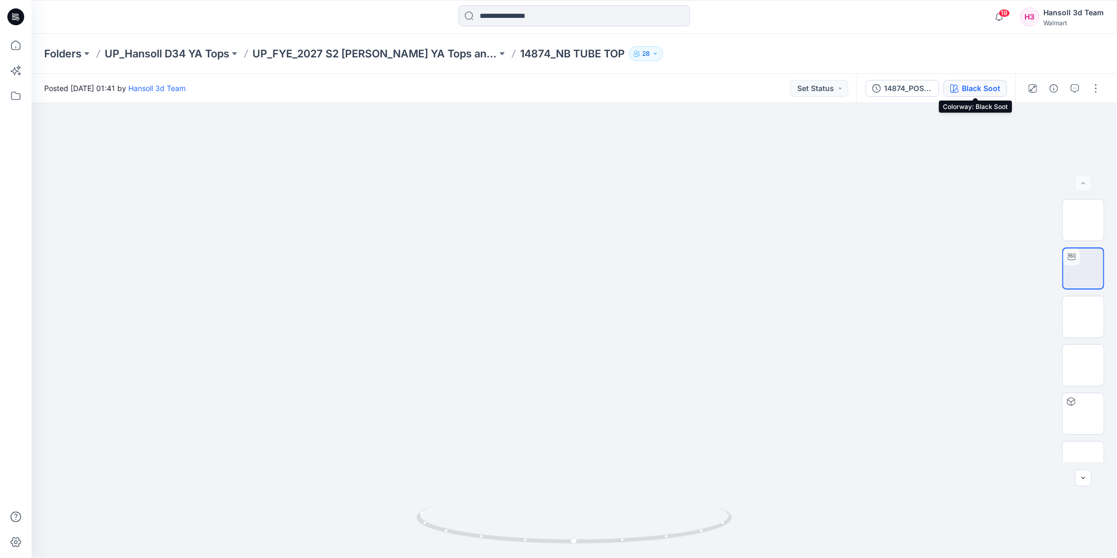
click at [954, 92] on icon "button" at bounding box center [955, 88] width 8 height 8
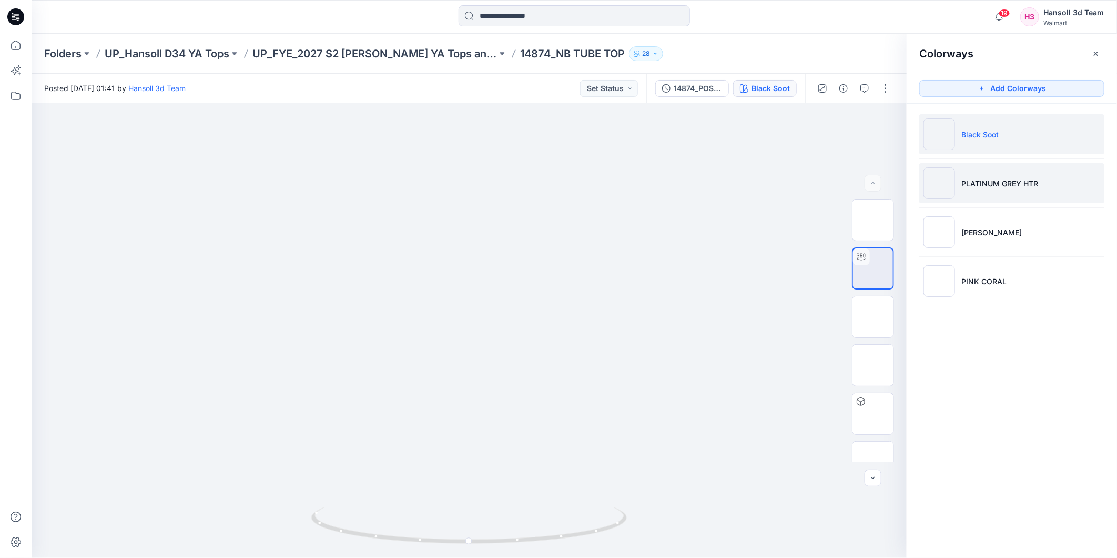
click at [1016, 174] on li "PLATINUM GREY HTR" at bounding box center [1012, 183] width 185 height 40
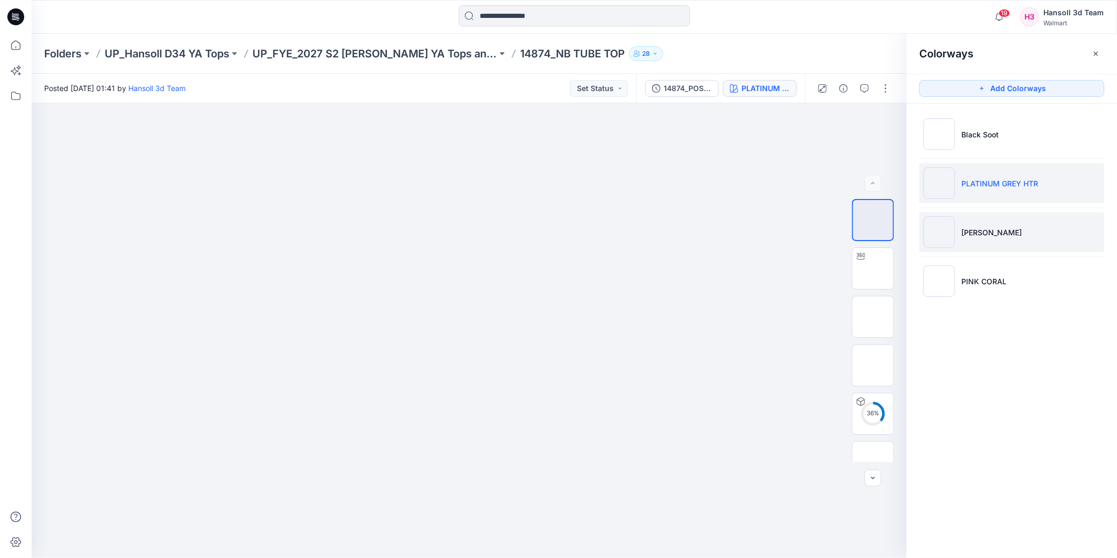
click at [1003, 218] on li "Vivid White" at bounding box center [1012, 232] width 185 height 40
click at [1003, 254] on ul "Black Soot PLATINUM GREY HTR Vivid White PINK CORAL" at bounding box center [1012, 208] width 210 height 208
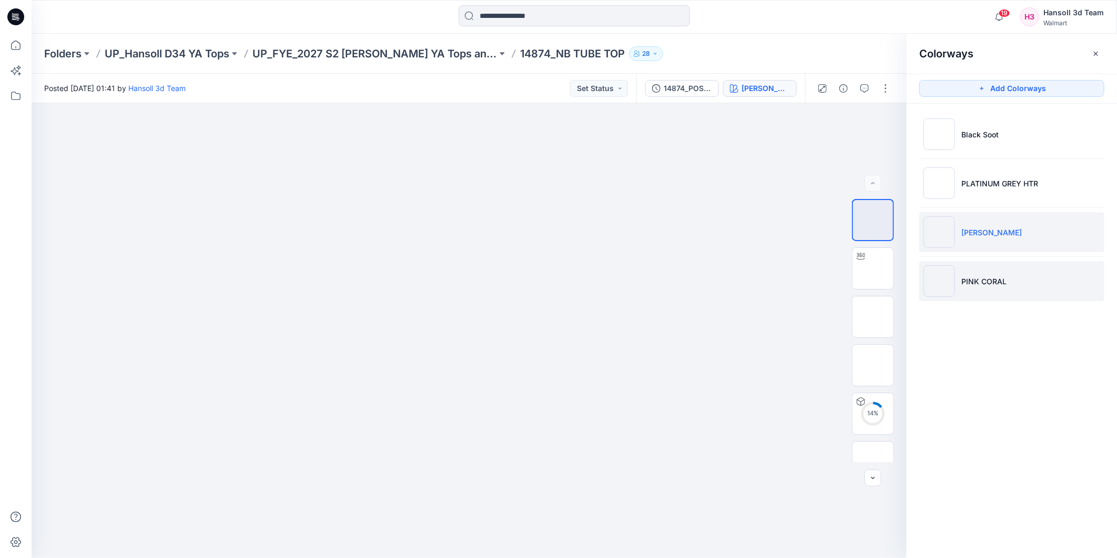
click at [1029, 273] on li "PINK CORAL" at bounding box center [1012, 281] width 185 height 40
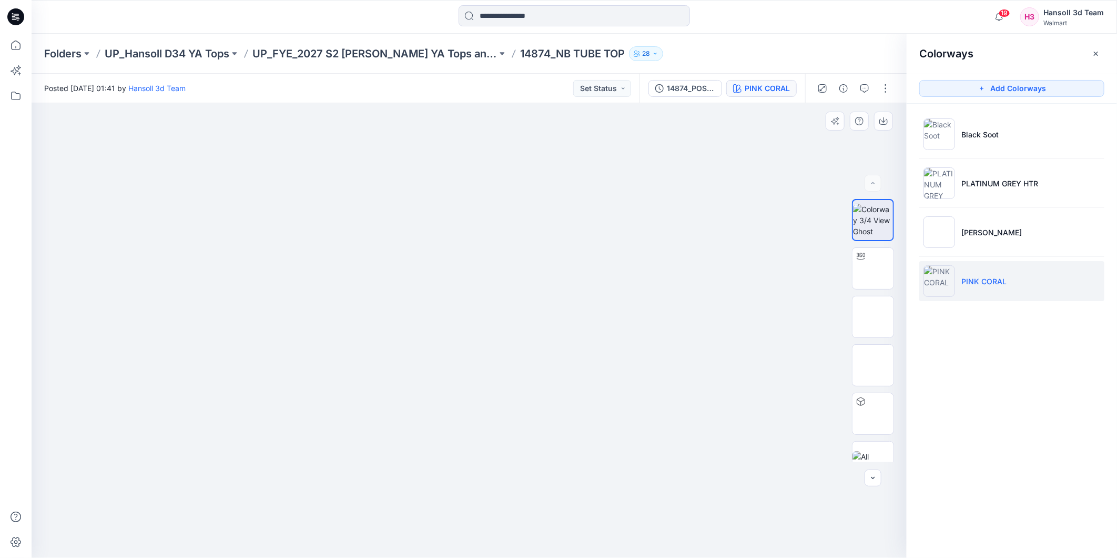
click at [35, 181] on div at bounding box center [469, 330] width 875 height 455
click at [874, 268] on img at bounding box center [873, 268] width 41 height 33
